Goal: Navigation & Orientation: Locate item on page

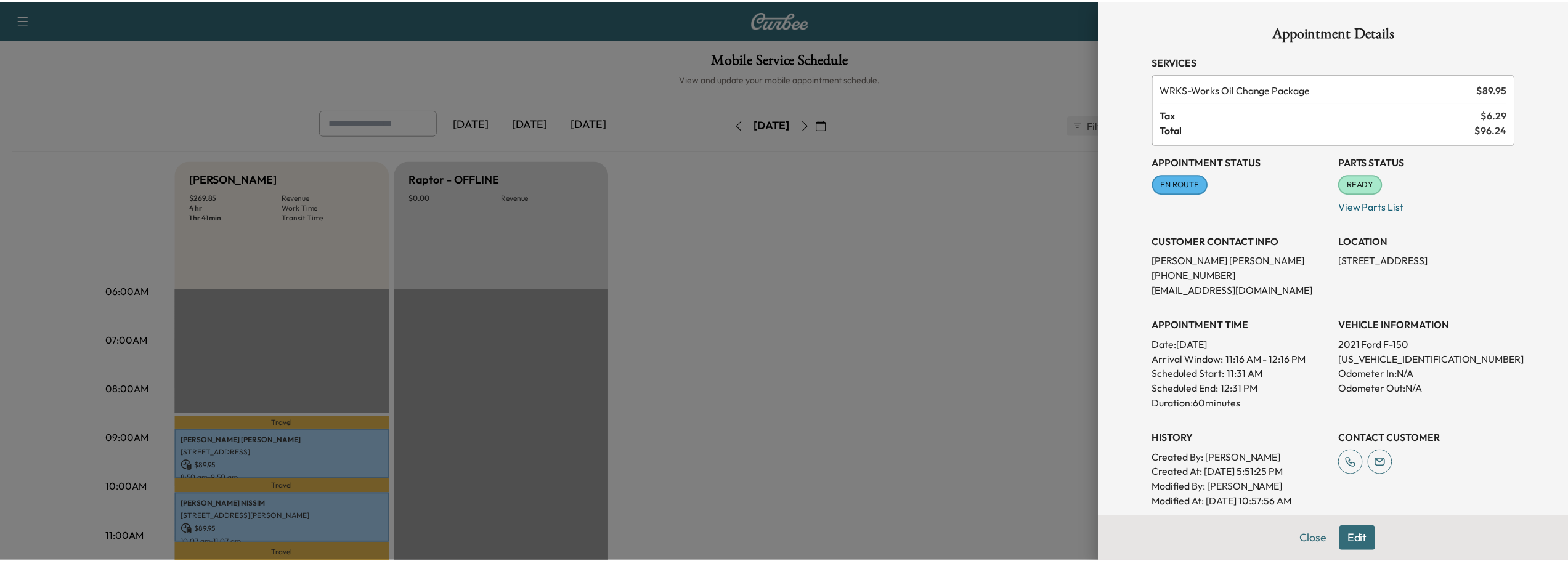
scroll to position [247, 0]
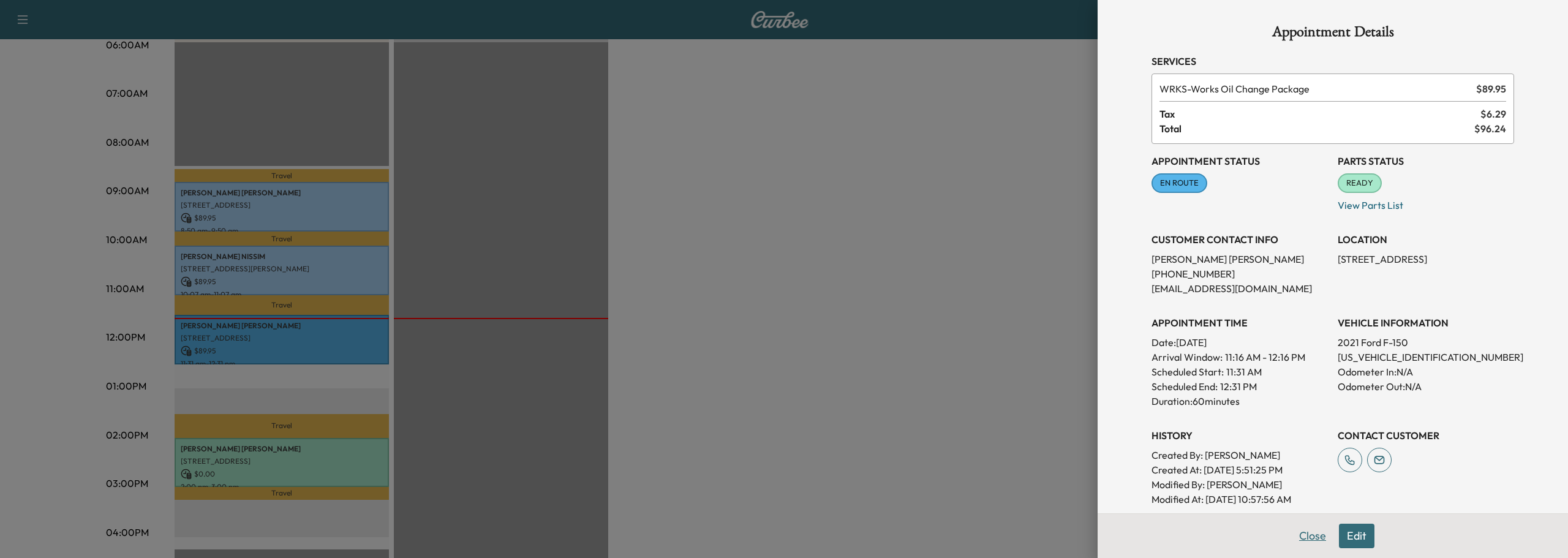
click at [1298, 534] on button "Close" at bounding box center [1312, 536] width 43 height 25
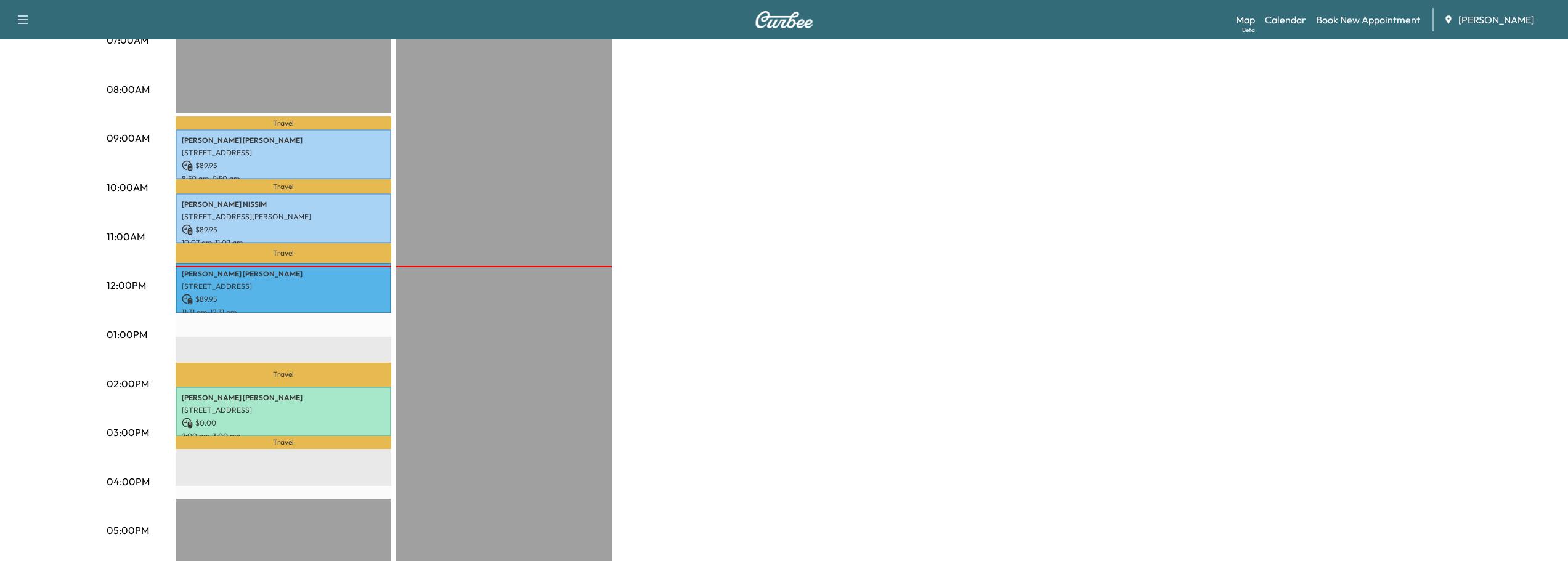
scroll to position [290, 0]
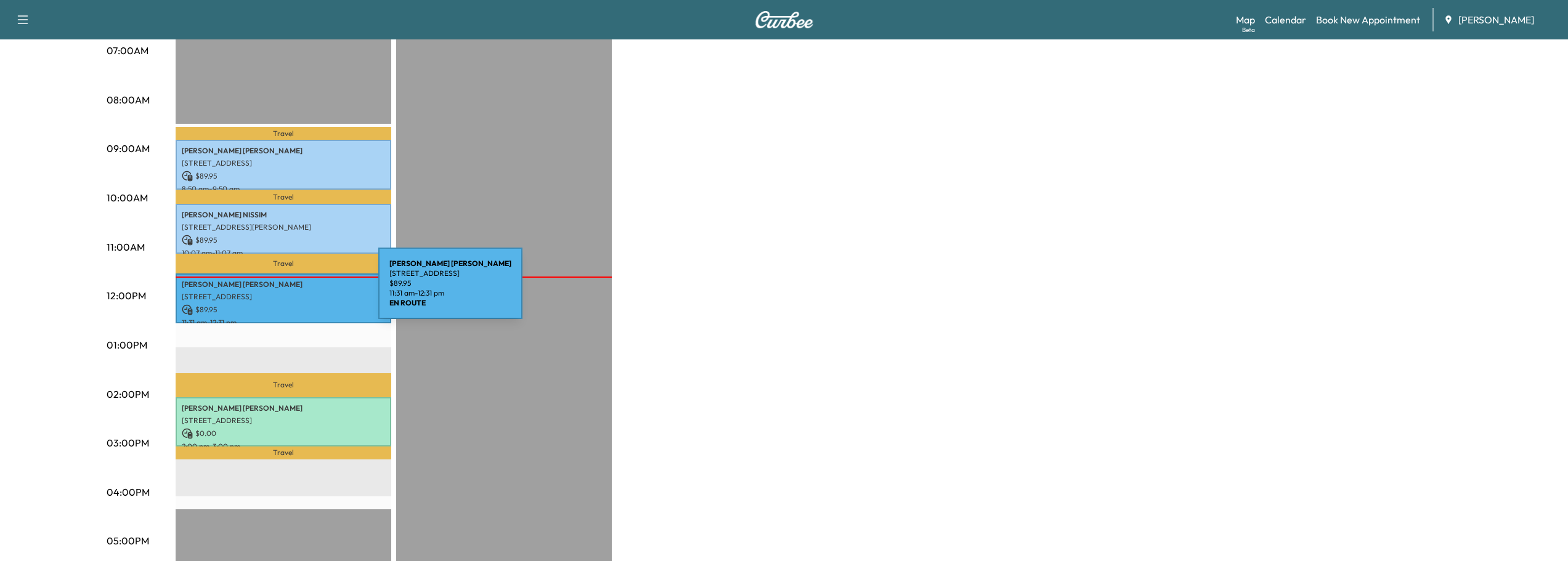
click at [286, 292] on p "[STREET_ADDRESS]" at bounding box center [283, 297] width 203 height 10
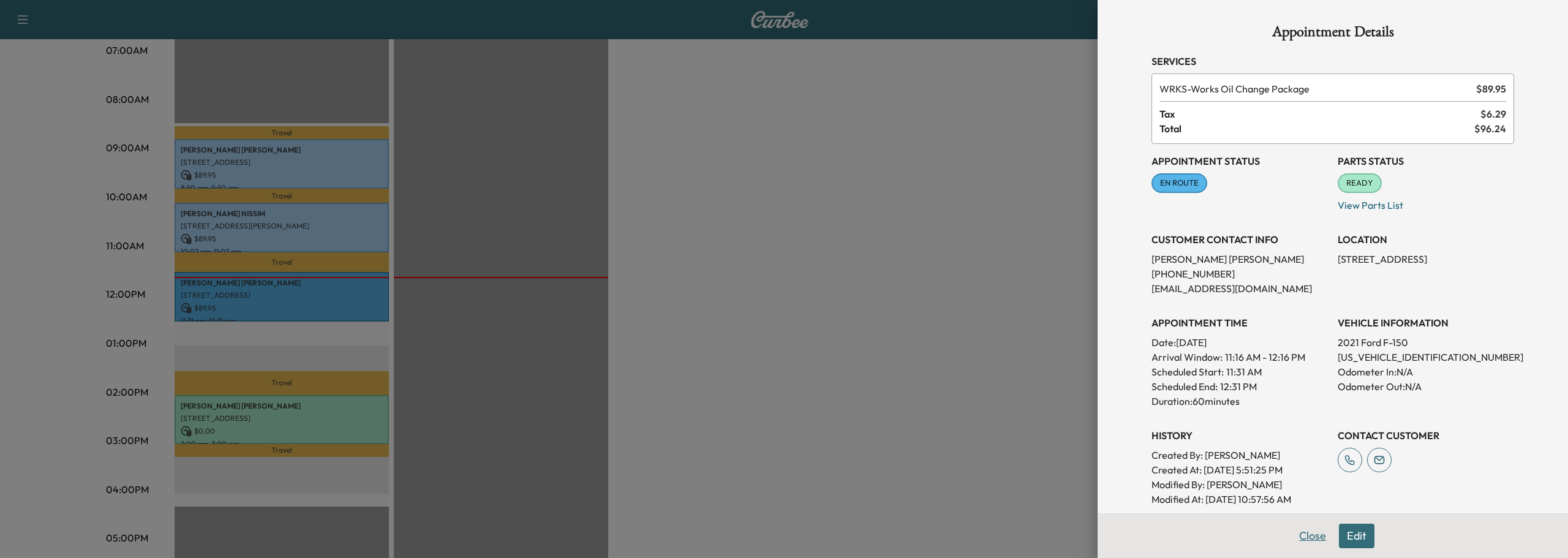
click at [1296, 537] on button "Close" at bounding box center [1312, 536] width 43 height 25
